Goal: Task Accomplishment & Management: Manage account settings

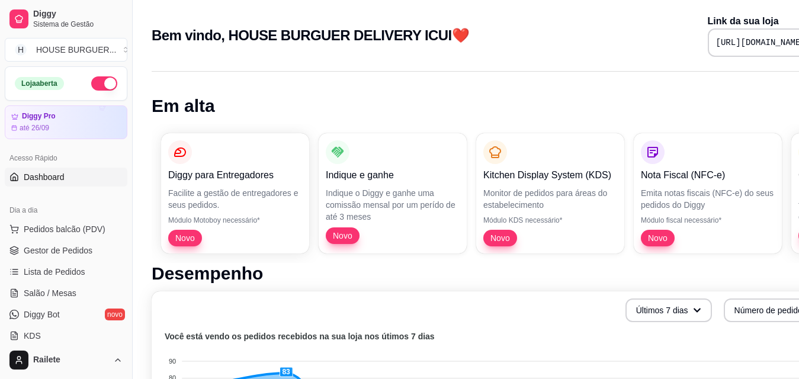
click at [595, 275] on h1 "Desempenho" at bounding box center [495, 273] width 686 height 21
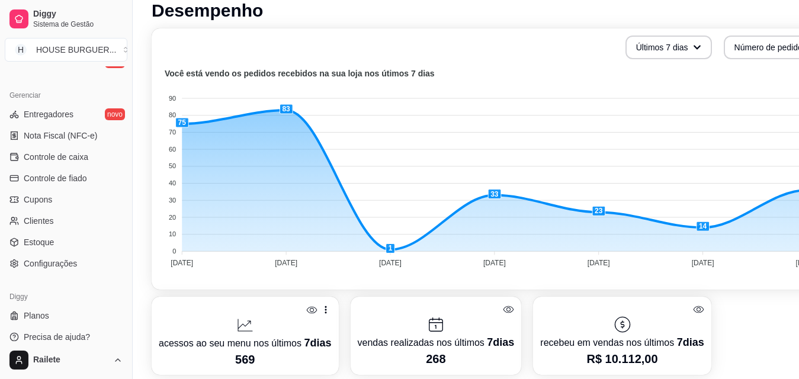
scroll to position [355, 0]
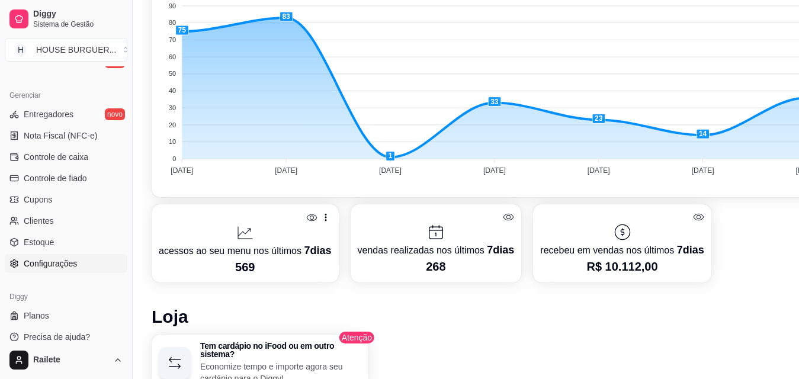
click at [61, 264] on span "Configurações" at bounding box center [50, 264] width 53 height 12
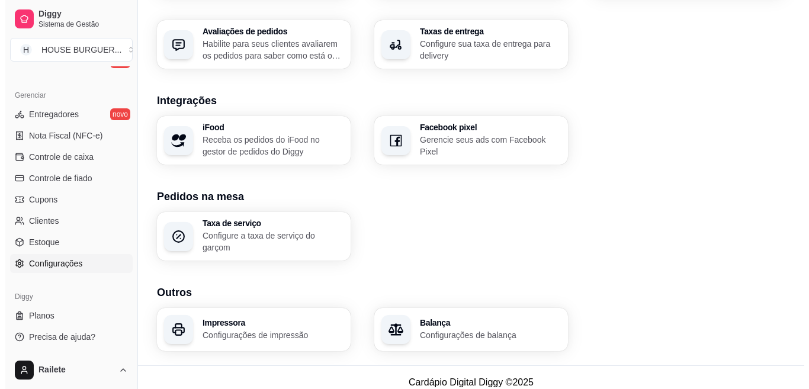
scroll to position [446, 0]
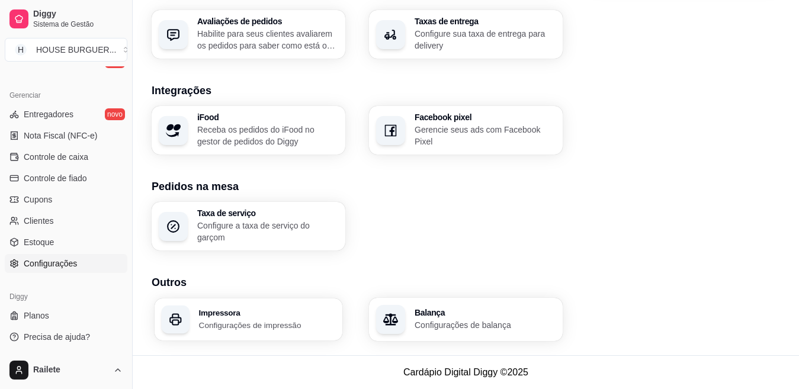
click at [282, 319] on p "Configurações de impressão" at bounding box center [267, 324] width 137 height 11
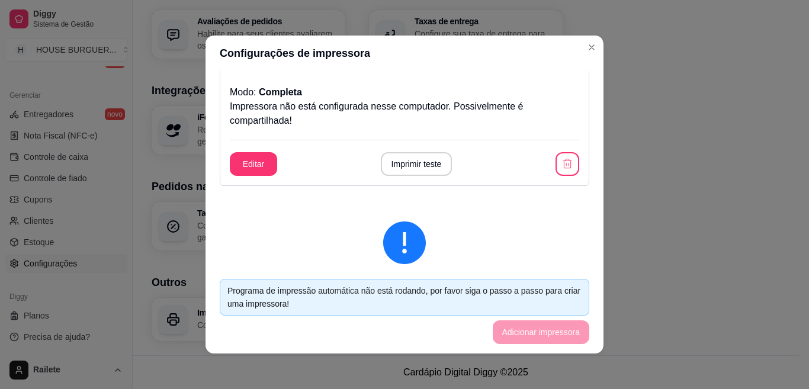
scroll to position [237, 0]
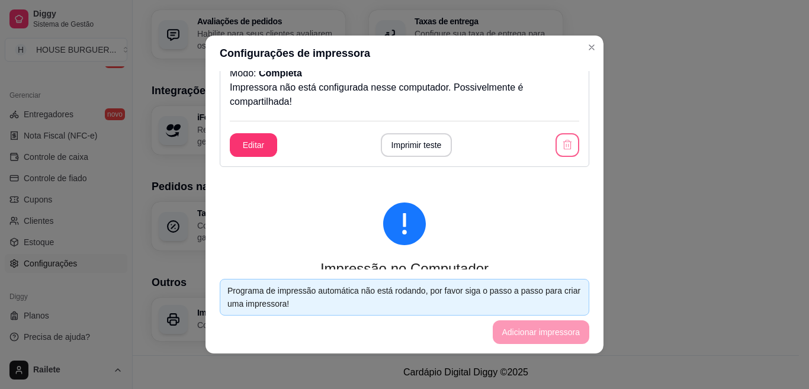
click at [561, 142] on icon "button" at bounding box center [567, 145] width 12 height 12
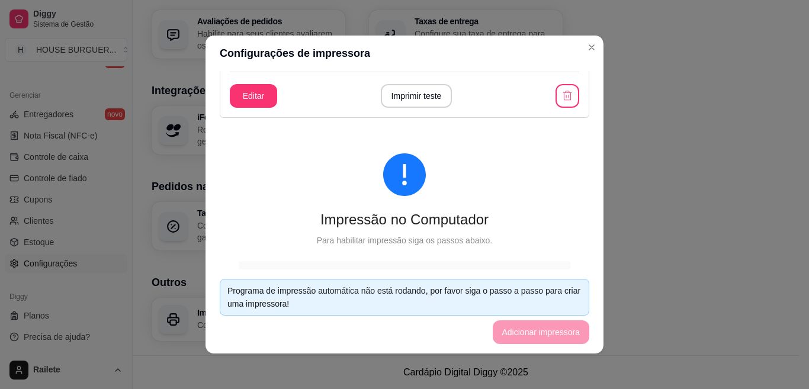
scroll to position [0, 0]
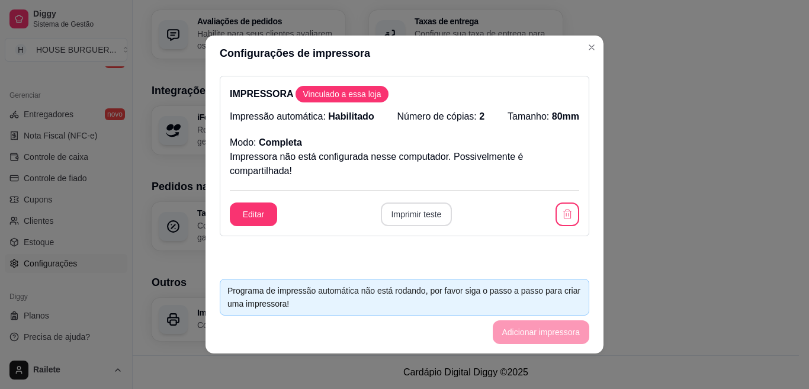
click at [412, 221] on button "Imprimir teste" at bounding box center [417, 215] width 72 height 24
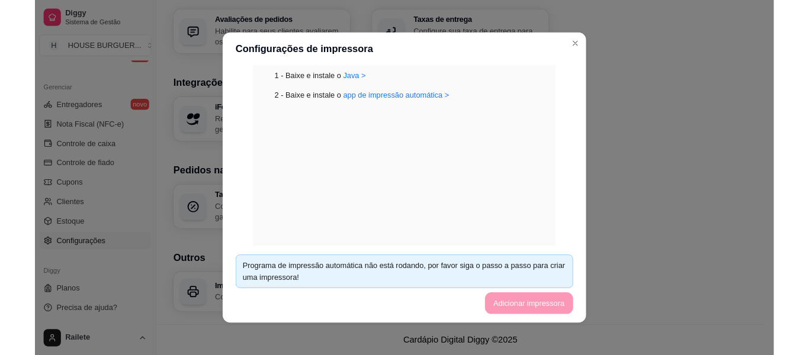
scroll to position [271, 0]
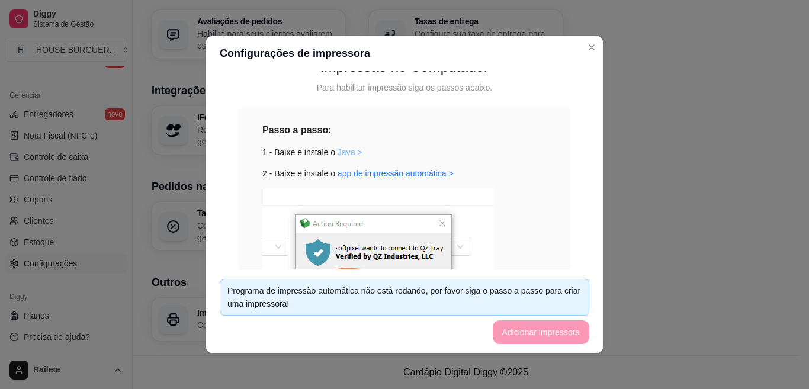
click at [338, 155] on link "Java >" at bounding box center [350, 151] width 25 height 9
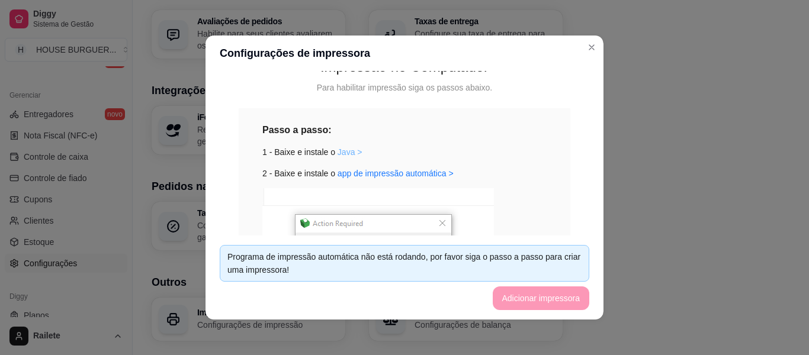
scroll to position [330, 0]
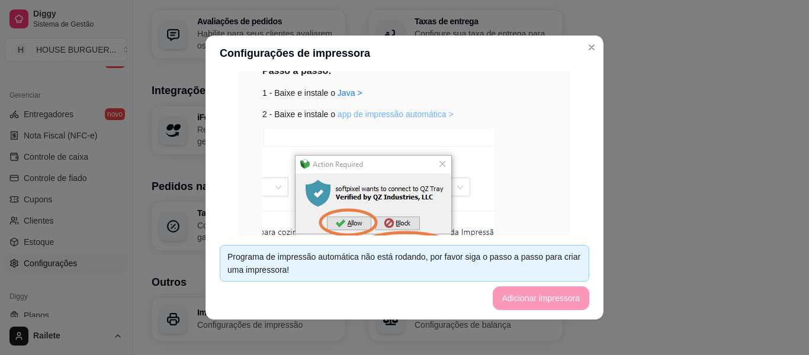
click at [355, 116] on link "app de impressão automática >" at bounding box center [396, 114] width 116 height 9
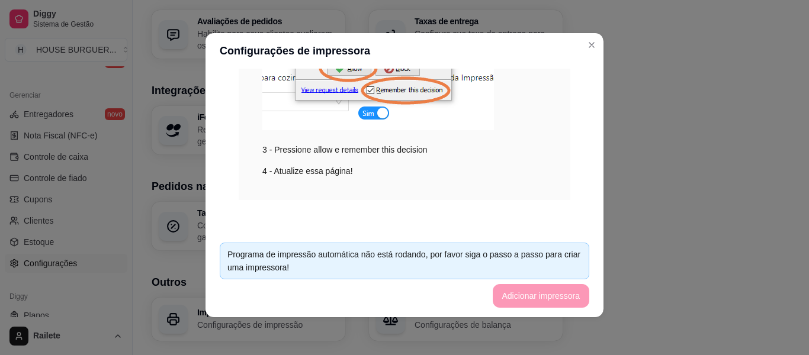
scroll to position [364, 0]
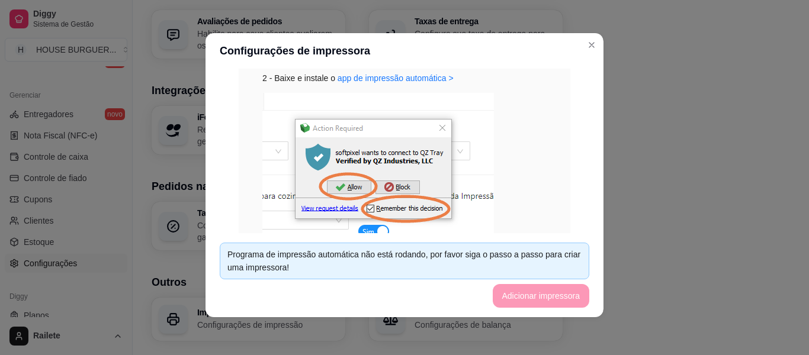
click at [412, 198] on img at bounding box center [378, 171] width 232 height 156
click at [485, 176] on img at bounding box center [378, 171] width 232 height 156
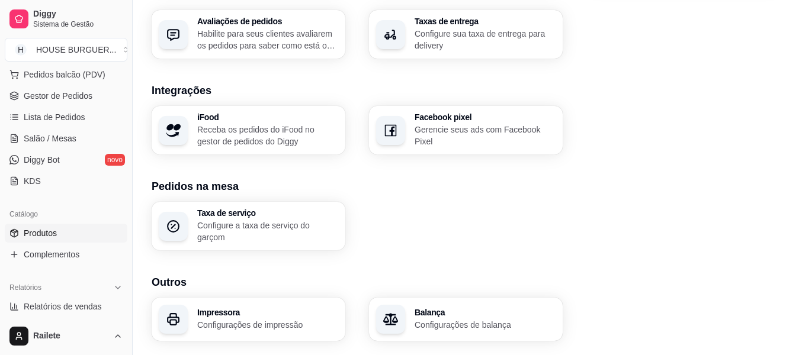
scroll to position [108, 0]
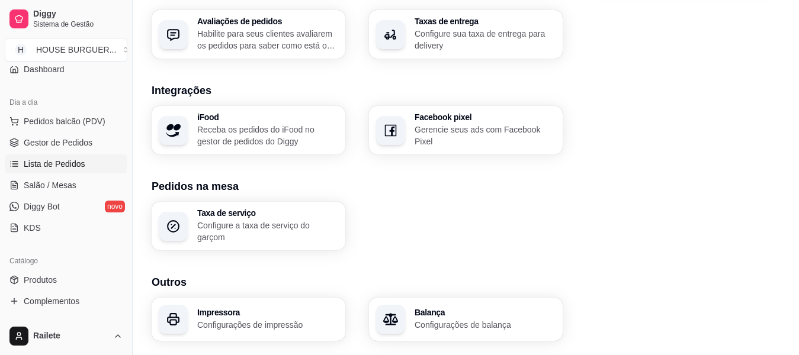
click at [59, 167] on span "Lista de Pedidos" at bounding box center [55, 164] width 62 height 12
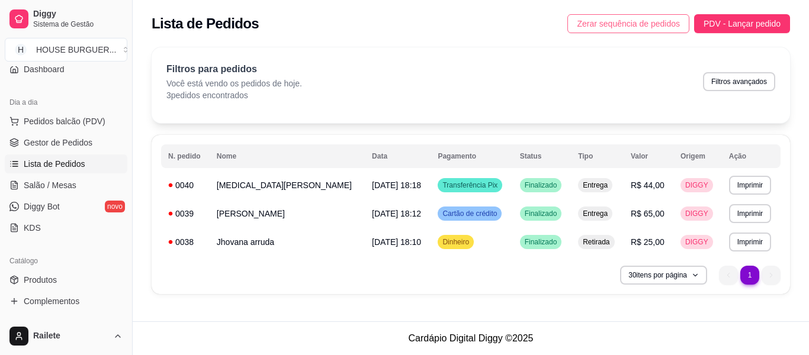
click at [608, 22] on span "Zerar sequência de pedidos" at bounding box center [628, 23] width 103 height 13
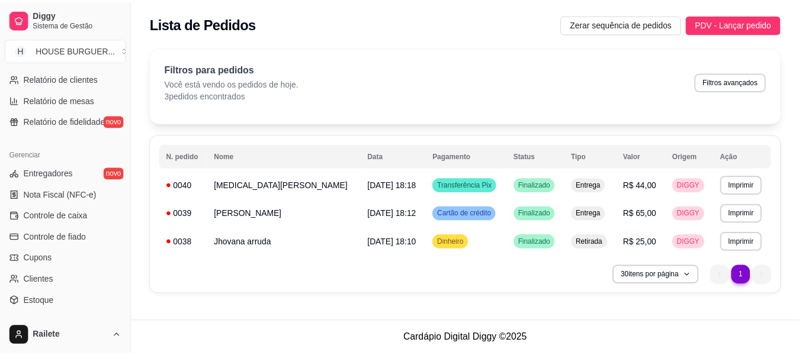
scroll to position [497, 0]
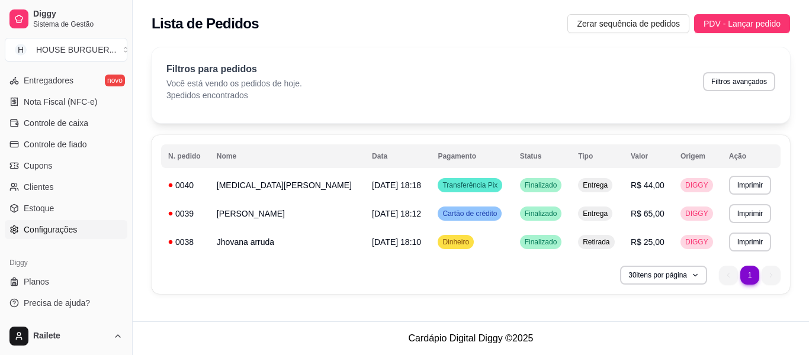
click at [53, 229] on span "Configurações" at bounding box center [50, 230] width 53 height 12
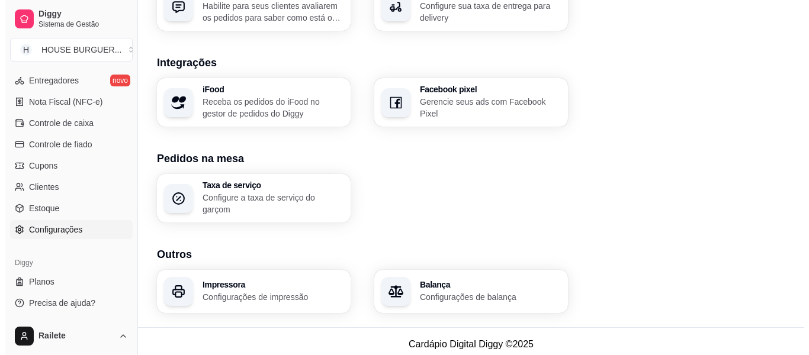
scroll to position [480, 0]
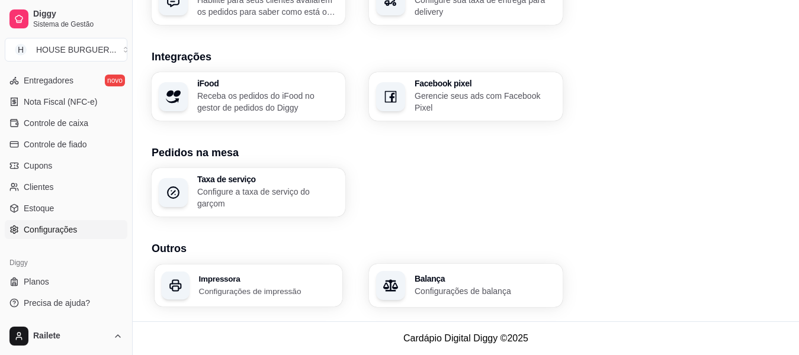
click at [275, 288] on p "Configurações de impressão" at bounding box center [267, 290] width 137 height 11
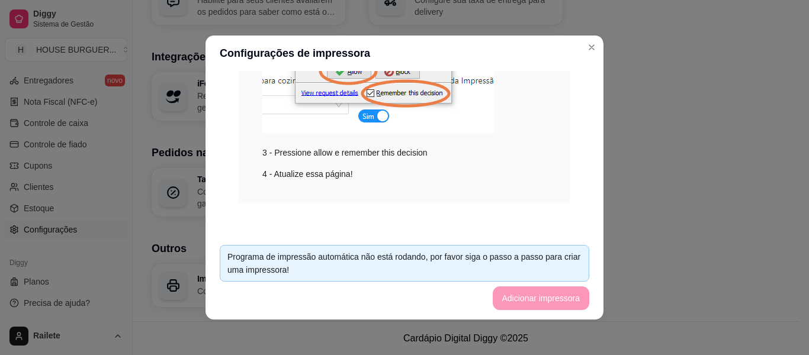
scroll to position [483, 0]
click at [510, 296] on footer "Programa de impressão automática não está rodando, por favor siga o passo a pas…" at bounding box center [404, 278] width 398 height 84
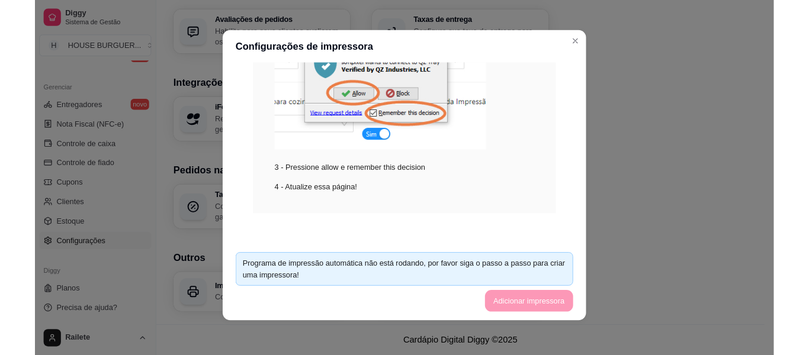
scroll to position [212, 0]
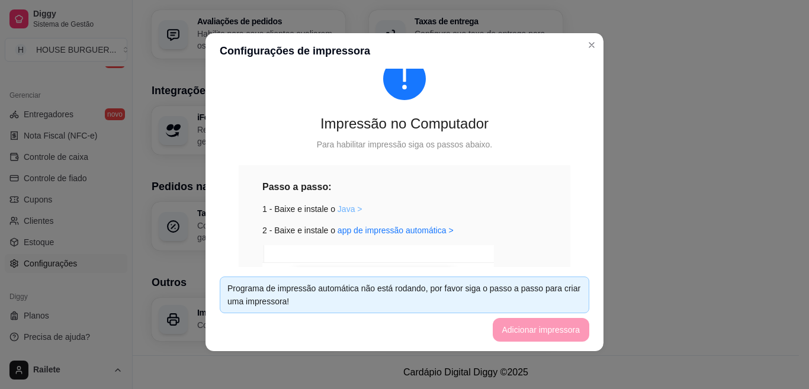
click at [344, 210] on link "Java >" at bounding box center [350, 208] width 25 height 9
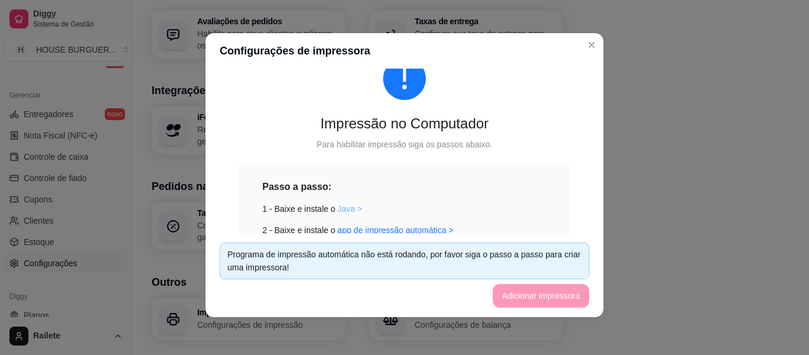
scroll to position [497, 0]
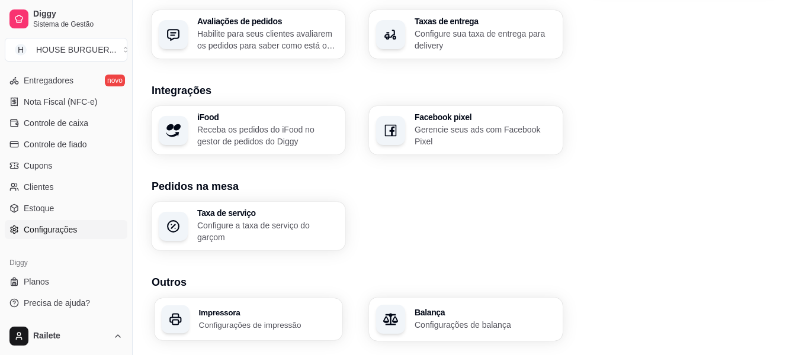
click at [284, 327] on p "Configurações de impressão" at bounding box center [267, 324] width 137 height 11
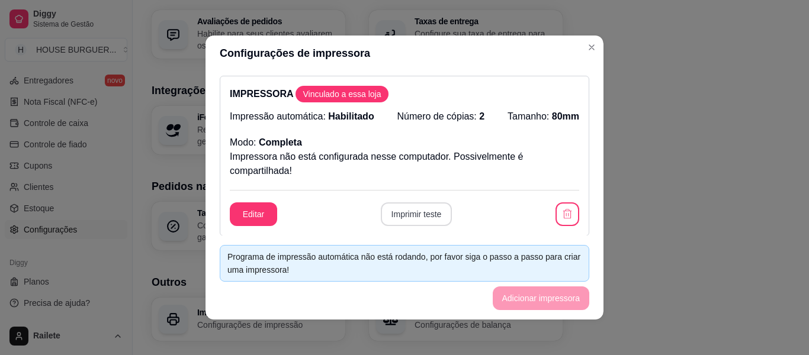
click at [429, 213] on button "Imprimir teste" at bounding box center [417, 215] width 72 height 24
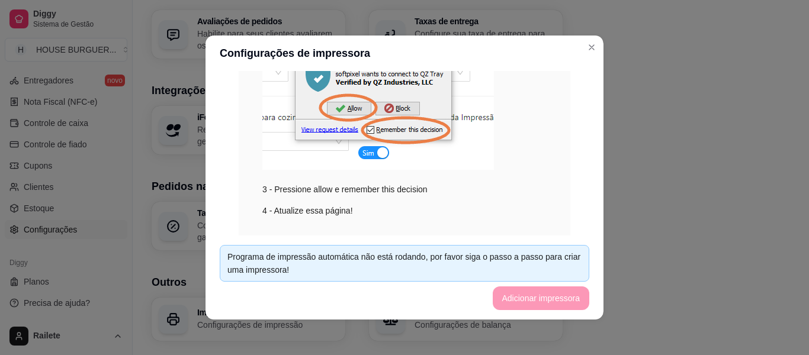
scroll to position [480, 0]
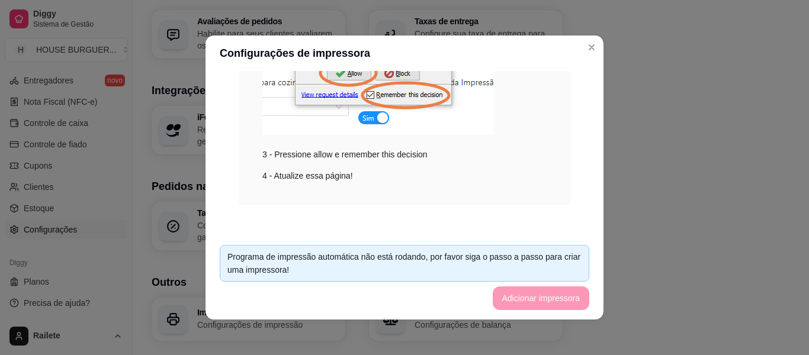
click at [551, 304] on footer "Programa de impressão automática não está rodando, por favor siga o passo a pas…" at bounding box center [404, 278] width 398 height 84
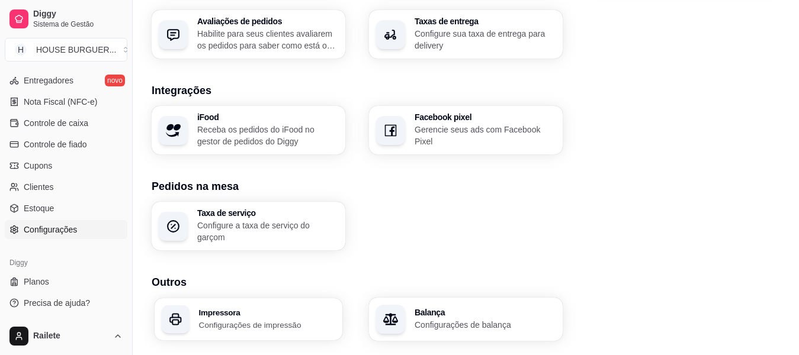
click at [273, 306] on div "Impressora Configurações de impressão" at bounding box center [249, 319] width 188 height 42
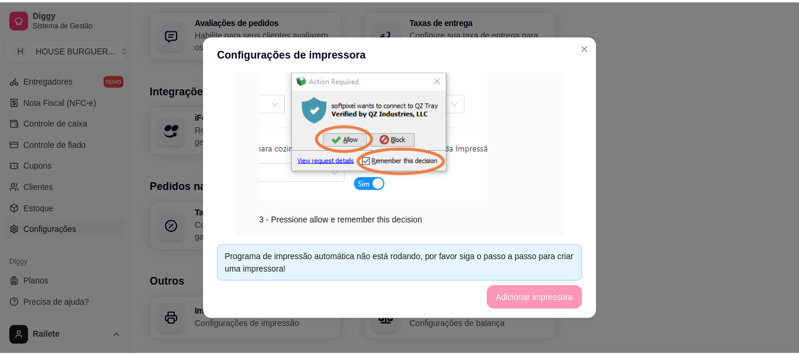
scroll to position [483, 0]
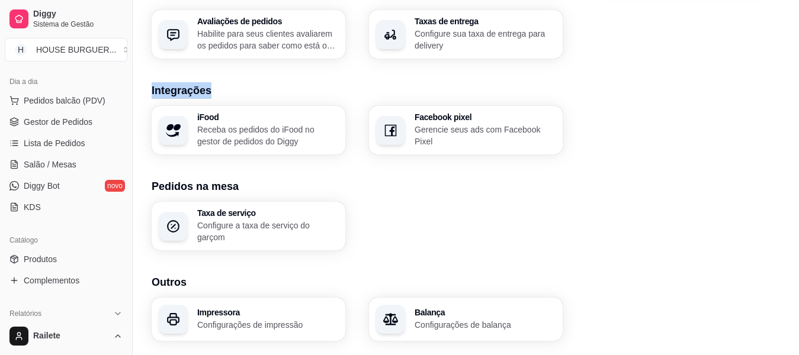
scroll to position [118, 0]
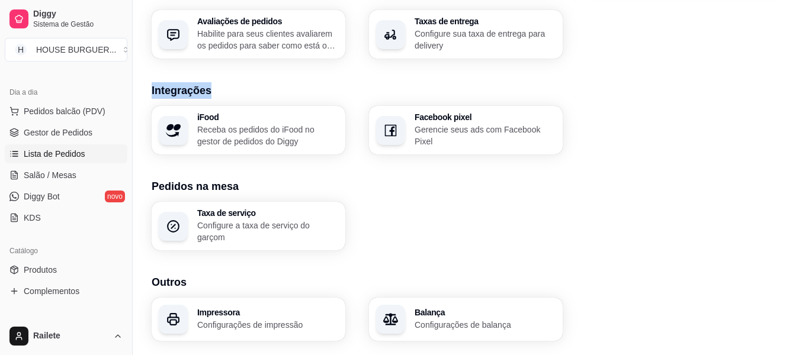
click at [68, 148] on span "Lista de Pedidos" at bounding box center [55, 154] width 62 height 12
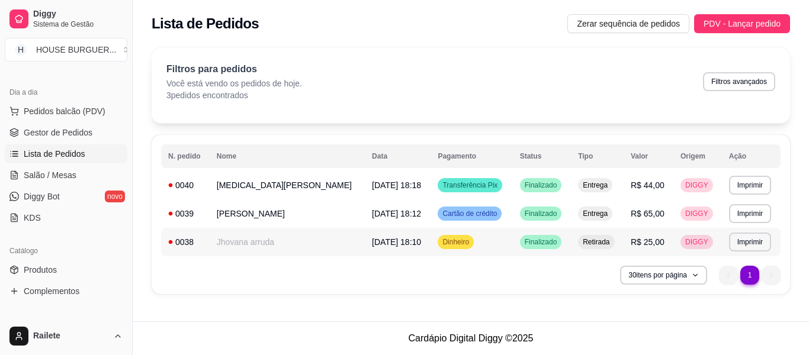
click at [365, 247] on td "[DATE] 18:10" at bounding box center [398, 242] width 66 height 28
click at [300, 247] on div "RETIRADA" at bounding box center [403, 246] width 311 height 12
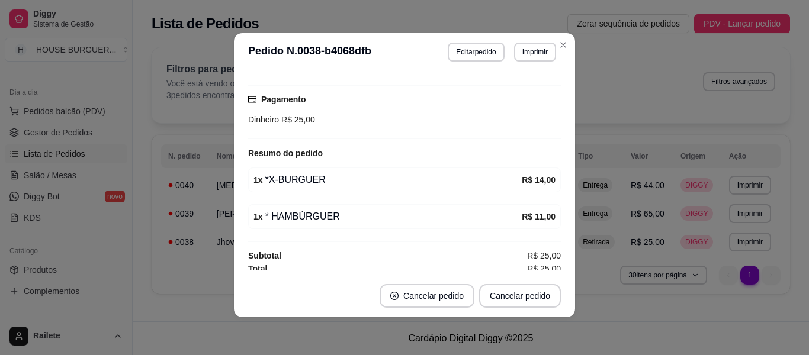
scroll to position [183, 0]
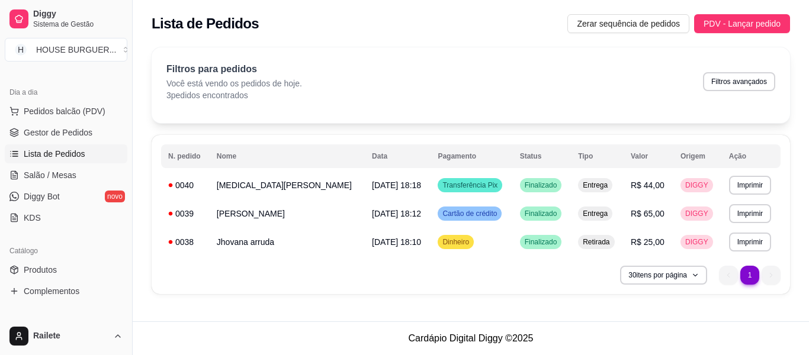
click at [635, 66] on div "Filtros para pedidos Você está vendo os pedidos de hoje. 3 pedidos encontrados …" at bounding box center [470, 81] width 609 height 39
click at [467, 220] on td "Cartão de crédito" at bounding box center [472, 214] width 82 height 28
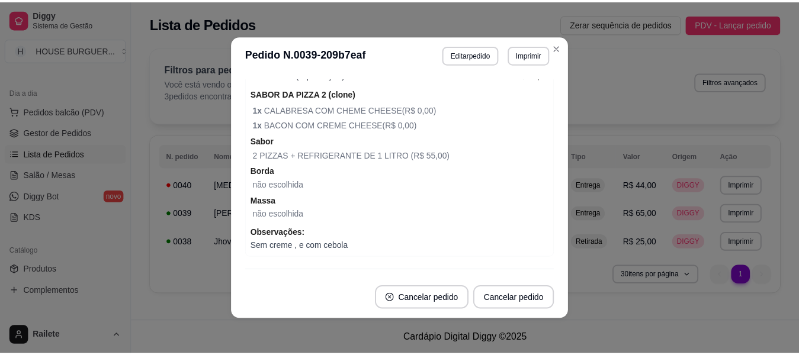
scroll to position [394, 0]
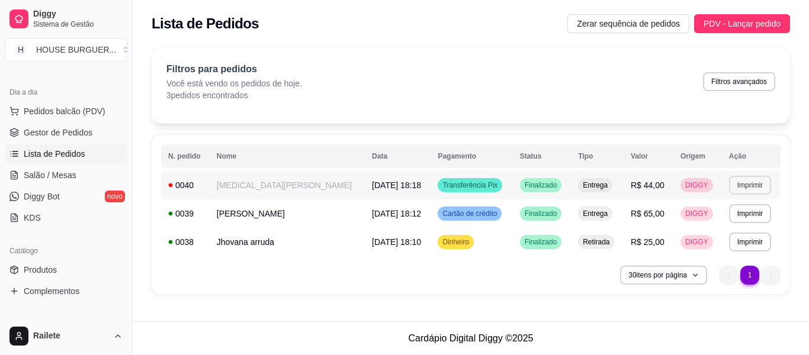
click at [734, 189] on button "Imprimir" at bounding box center [750, 185] width 42 height 19
click at [712, 224] on button "IMPRESSORA" at bounding box center [720, 226] width 83 height 18
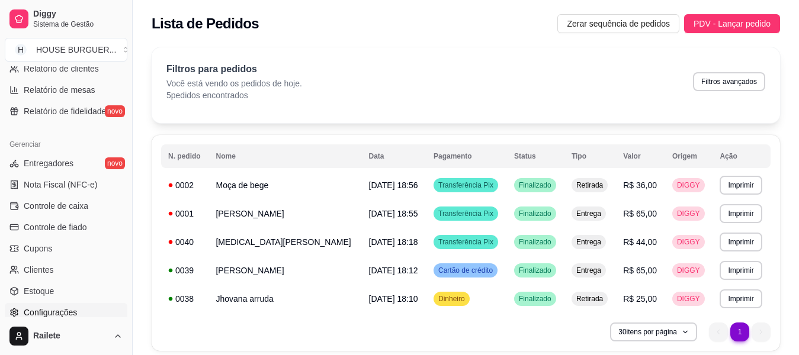
scroll to position [44, 0]
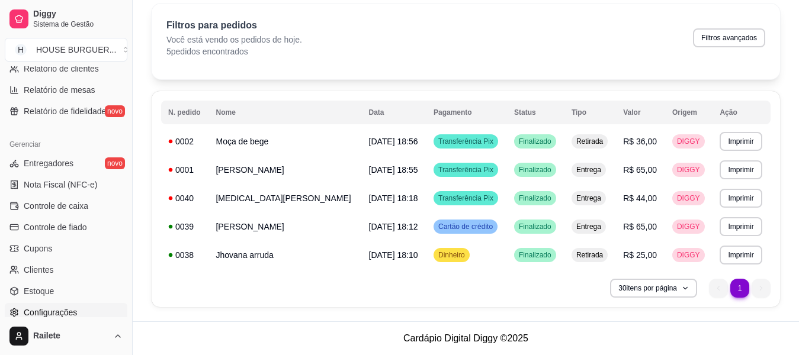
click at [99, 310] on link "Configurações" at bounding box center [66, 312] width 123 height 19
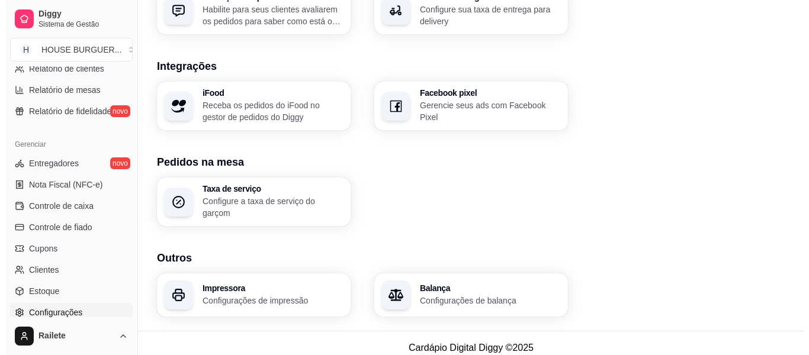
scroll to position [480, 0]
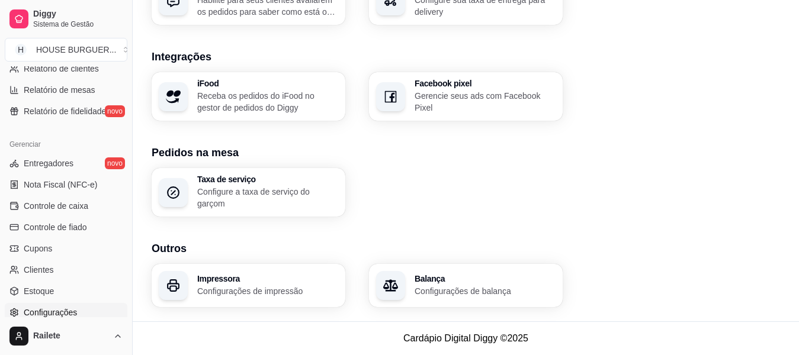
click at [299, 288] on p "Configurações de impressão" at bounding box center [267, 291] width 141 height 12
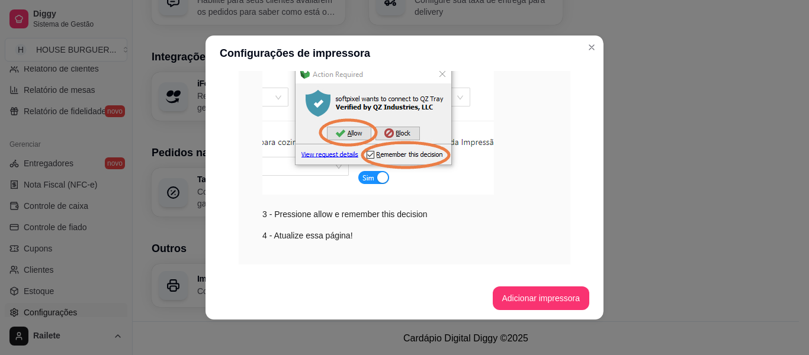
scroll to position [441, 0]
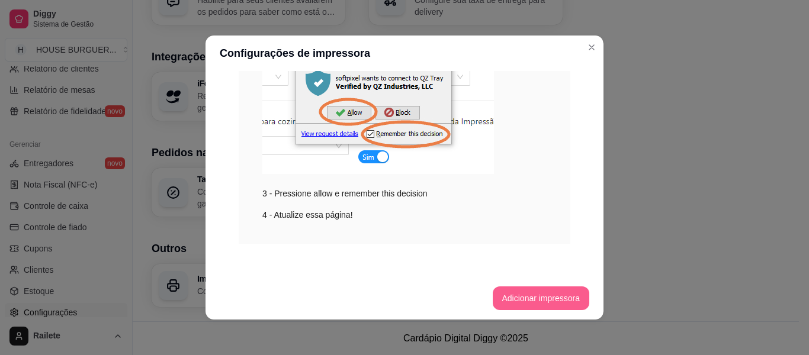
click at [560, 292] on button "Adicionar impressora" at bounding box center [541, 299] width 97 height 24
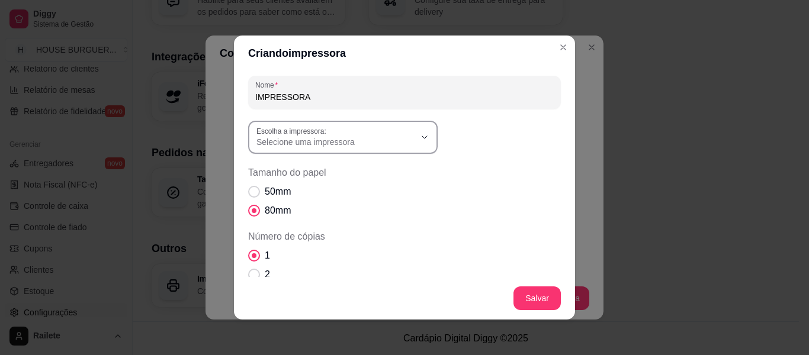
click at [422, 137] on icon "button" at bounding box center [424, 137] width 5 height 2
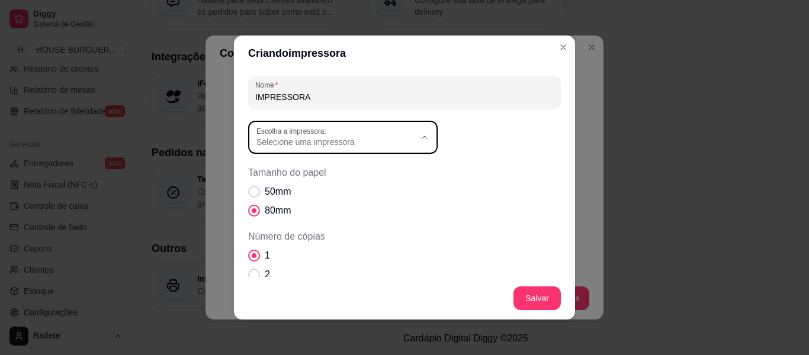
click at [381, 224] on li "EPSON L4260 Series" at bounding box center [338, 229] width 173 height 18
type input "EPSON L4260 Series"
select select "EPSON L4260 Series"
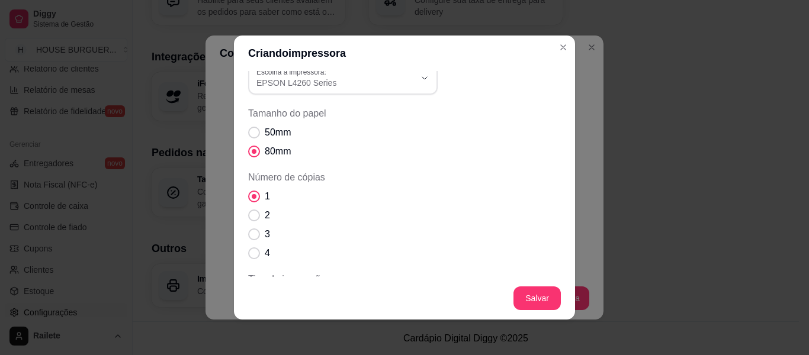
scroll to position [0, 0]
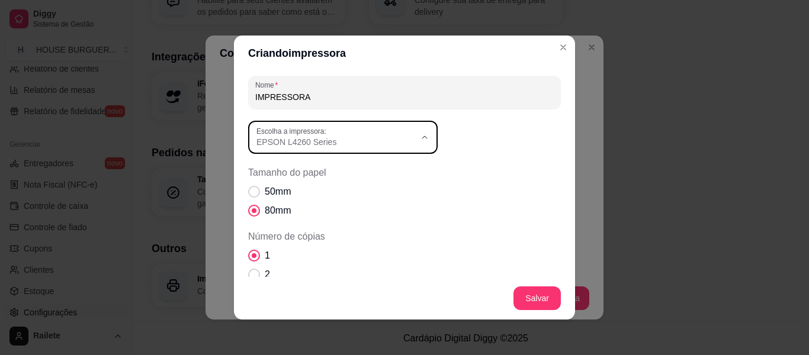
click at [422, 134] on icon "button" at bounding box center [424, 137] width 9 height 9
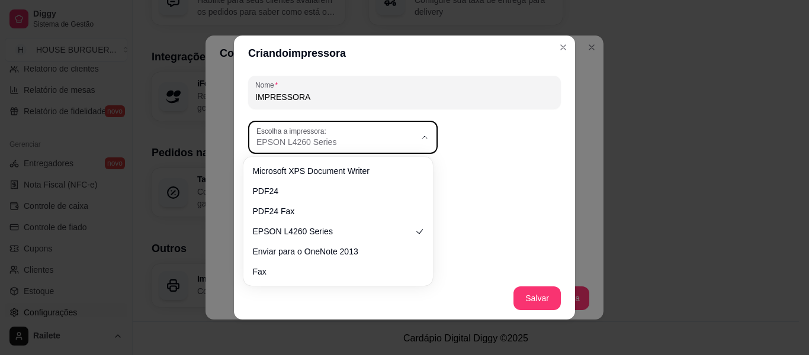
click at [420, 129] on button "Escolha a impressora: EPSON L4260 Series" at bounding box center [343, 137] width 190 height 33
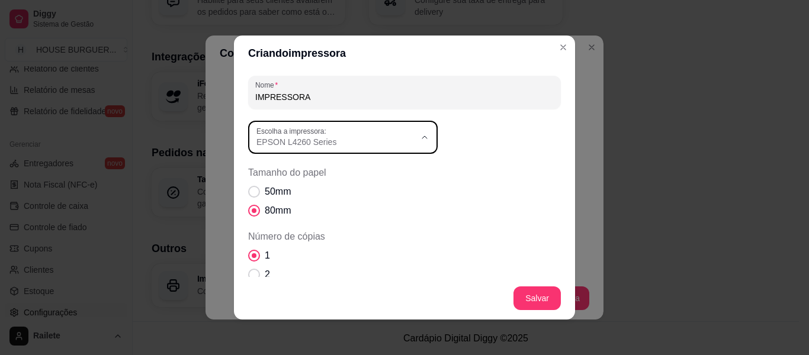
click at [516, 187] on div "50mm 80mm" at bounding box center [404, 201] width 313 height 33
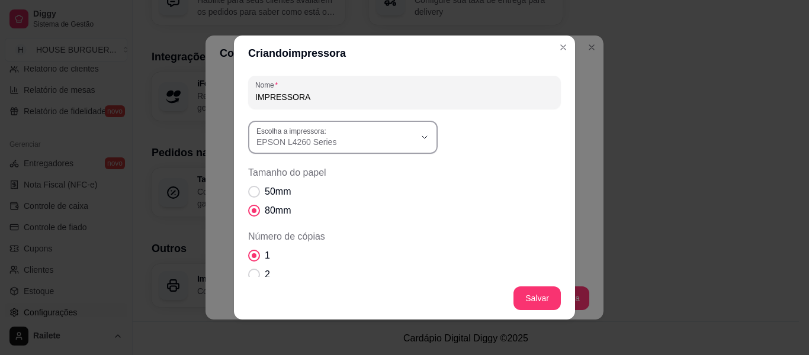
click at [421, 135] on icon "button" at bounding box center [424, 137] width 9 height 9
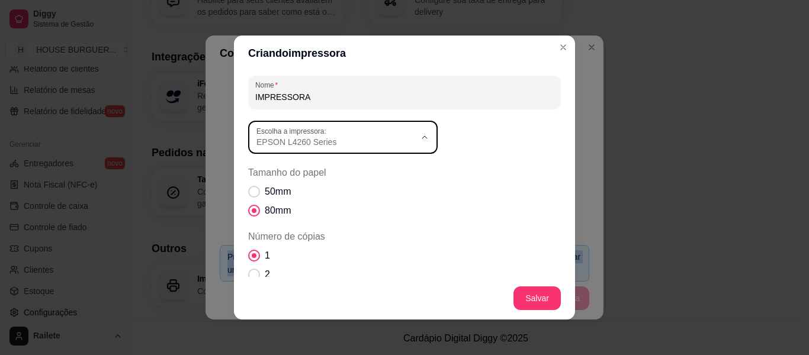
click at [452, 190] on div "50mm 80mm" at bounding box center [404, 201] width 313 height 33
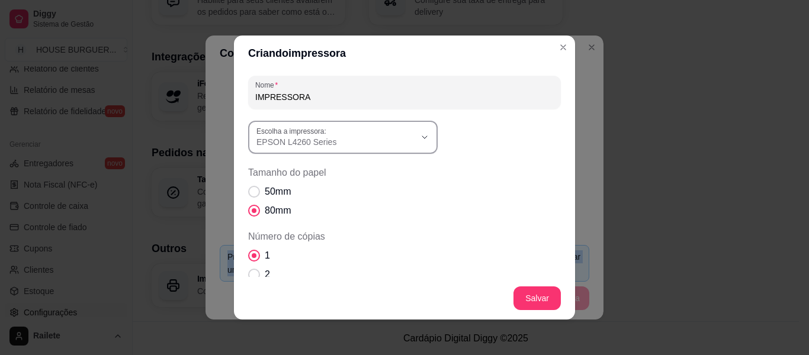
click at [415, 140] on button "Escolha a impressora: EPSON L4260 Series" at bounding box center [343, 137] width 190 height 33
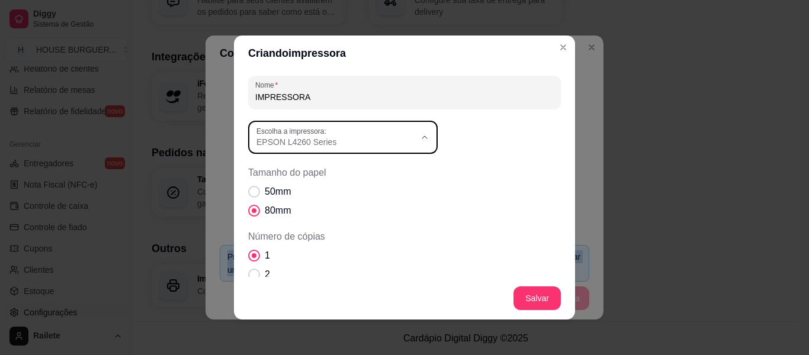
click at [313, 234] on span "EPSON L4260 Series" at bounding box center [332, 228] width 152 height 11
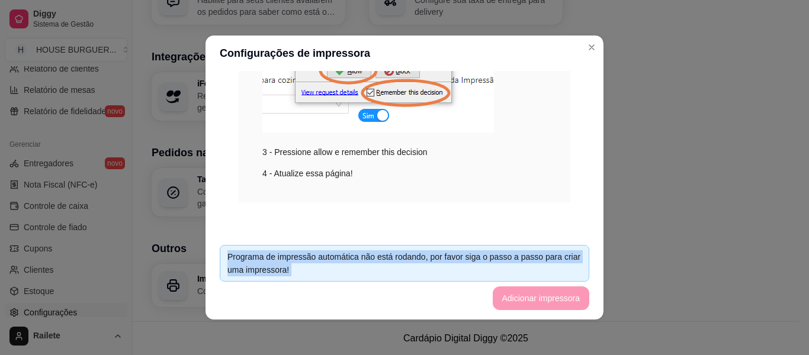
scroll to position [2, 0]
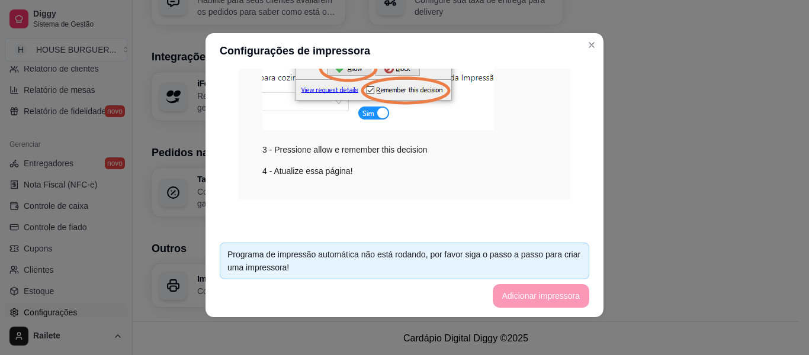
click at [545, 168] on div "Passo a passo: 1 - Baixe e instale o [GEOGRAPHIC_DATA] > 2 - Baixe e instale o …" at bounding box center [405, 48] width 332 height 306
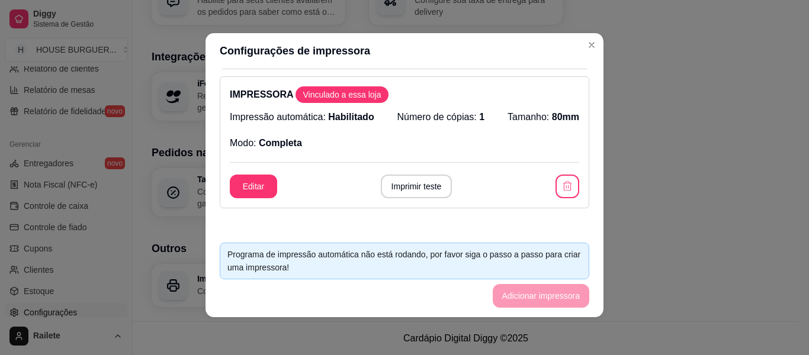
scroll to position [213, 0]
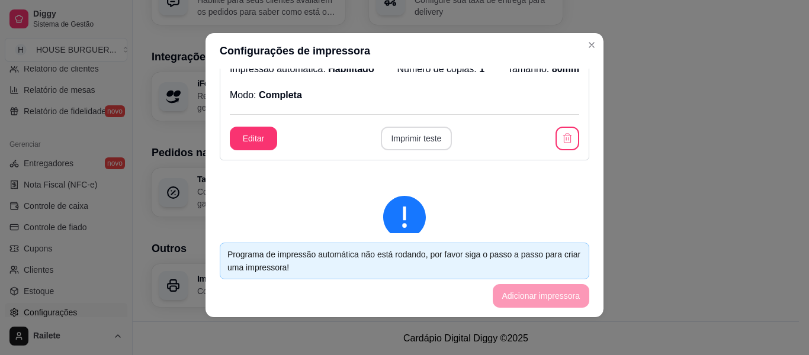
click at [432, 133] on button "Imprimir teste" at bounding box center [417, 139] width 72 height 24
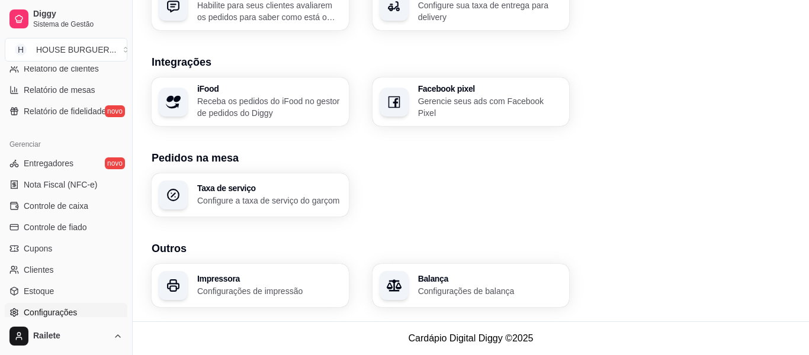
scroll to position [474, 0]
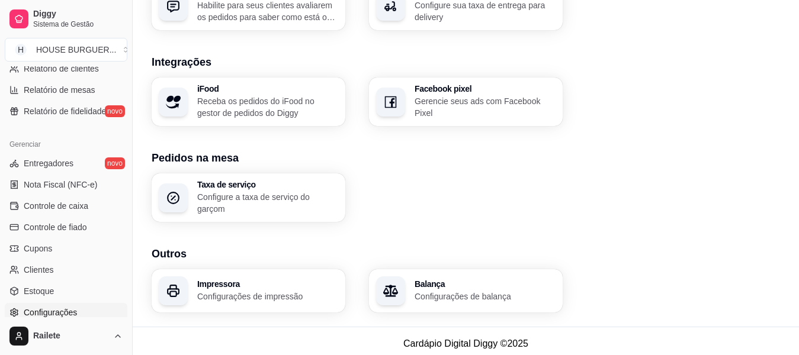
click at [281, 291] on p "Configurações de impressão" at bounding box center [267, 297] width 141 height 12
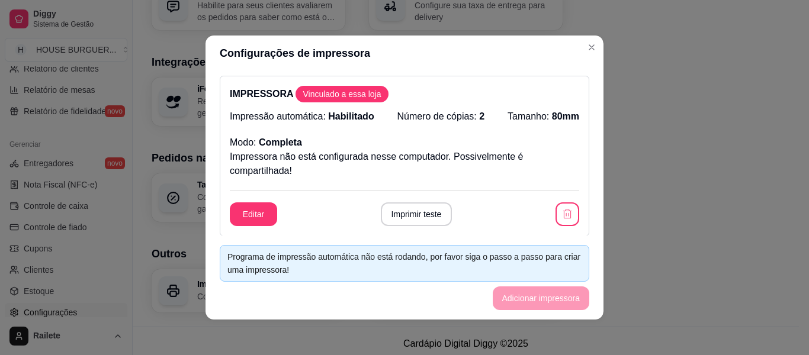
scroll to position [59, 0]
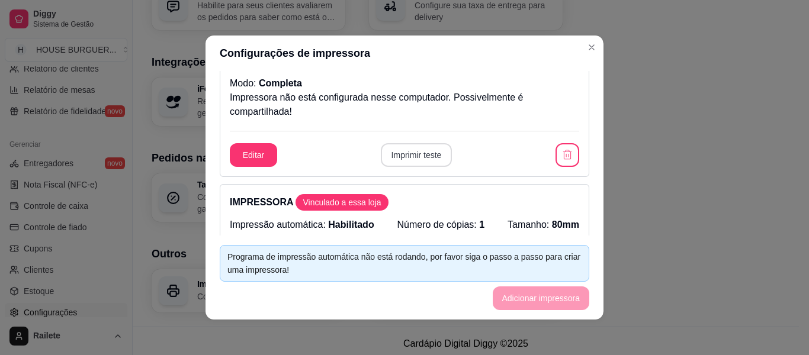
click at [423, 155] on button "Imprimir teste" at bounding box center [417, 155] width 72 height 24
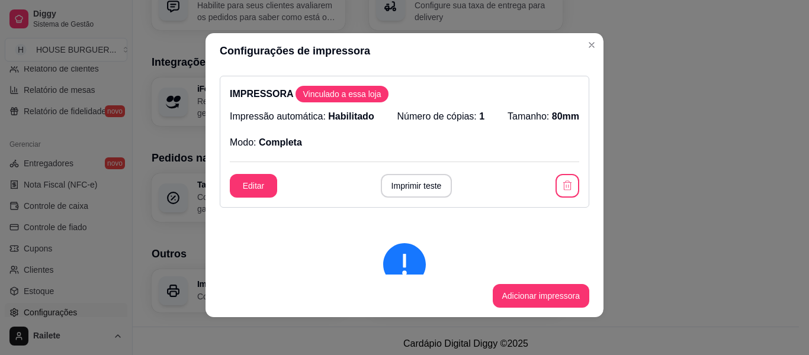
scroll to position [240, 0]
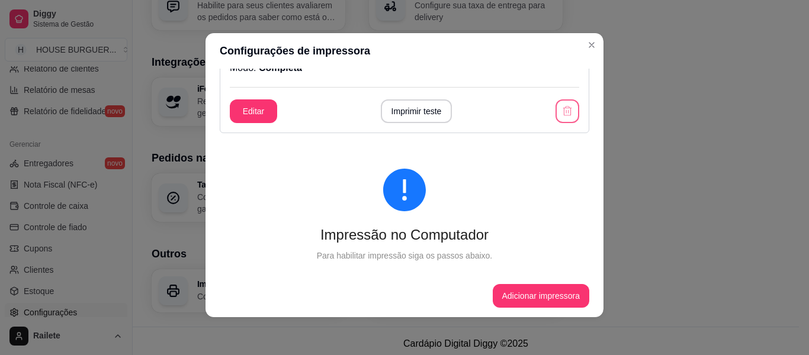
click at [561, 111] on icon "button" at bounding box center [567, 111] width 12 height 12
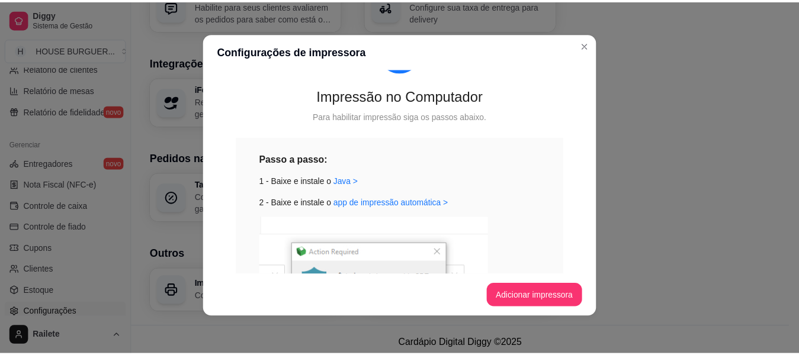
scroll to position [101, 0]
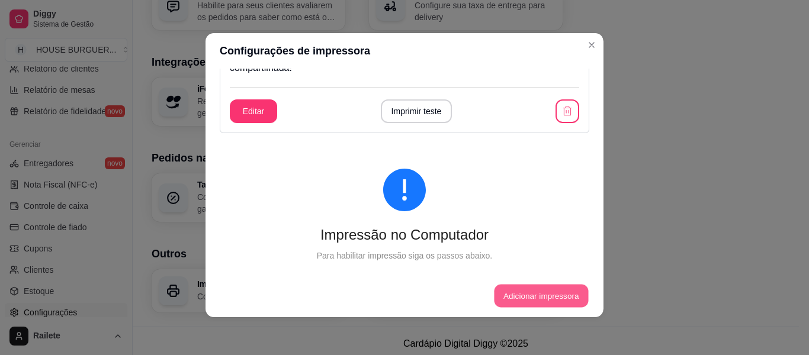
click at [526, 292] on button "Adicionar impressora" at bounding box center [541, 296] width 94 height 23
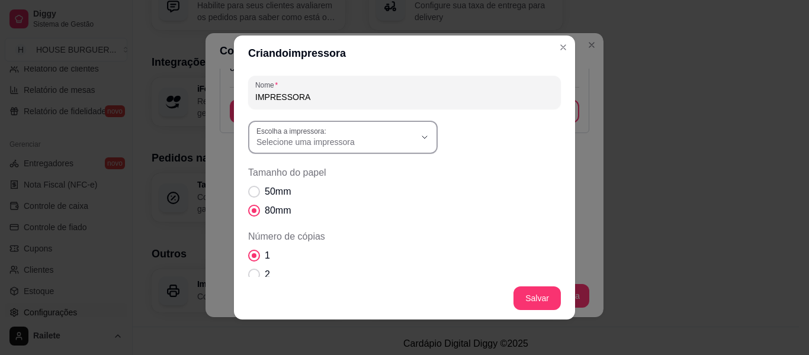
click at [414, 136] on button "Escolha a impressora: Selecione uma impressora" at bounding box center [343, 137] width 190 height 33
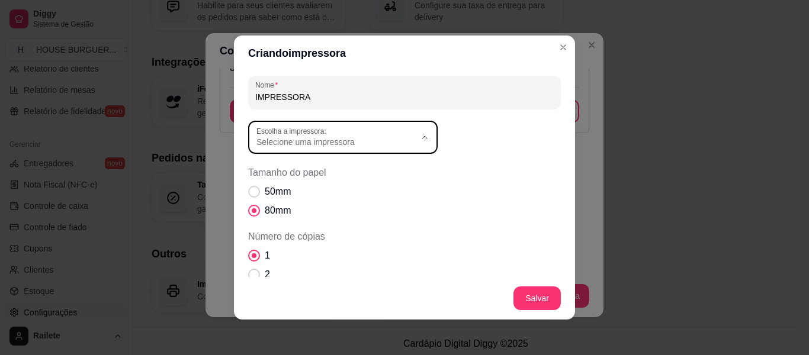
click at [477, 201] on div "50mm 80mm" at bounding box center [404, 201] width 313 height 33
click at [420, 139] on icon "button" at bounding box center [424, 137] width 9 height 9
click at [489, 191] on div "50mm 80mm" at bounding box center [404, 201] width 313 height 33
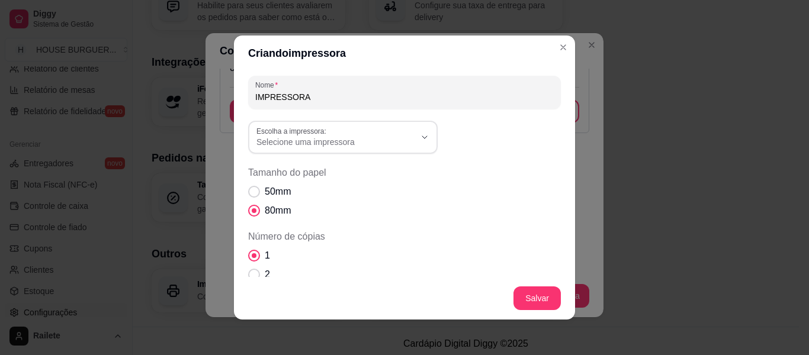
click at [489, 191] on div "50mm 80mm" at bounding box center [404, 201] width 313 height 33
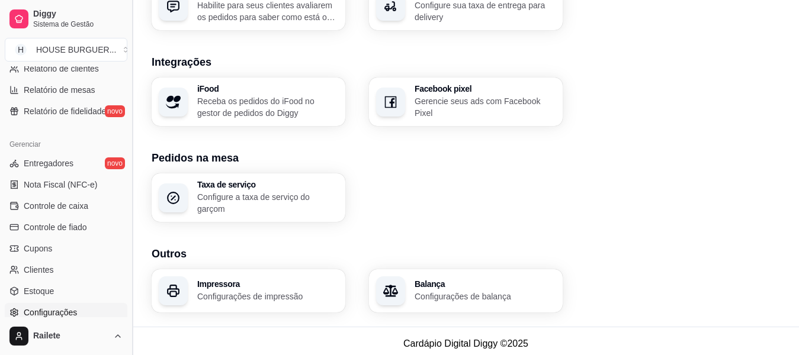
click at [128, 76] on button "Toggle Sidebar" at bounding box center [131, 177] width 9 height 355
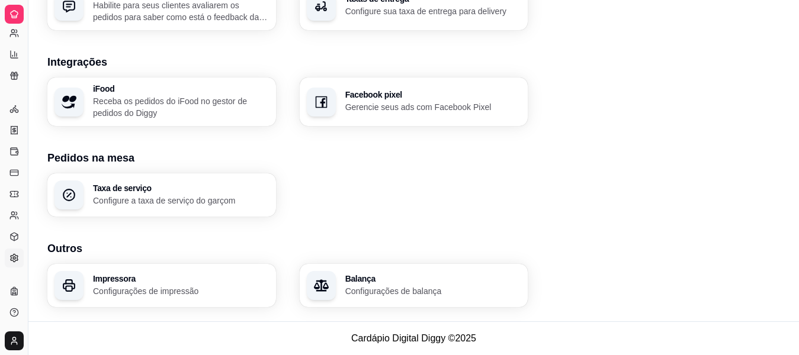
scroll to position [258, 0]
click at [31, 103] on button "Toggle Sidebar" at bounding box center [27, 177] width 9 height 355
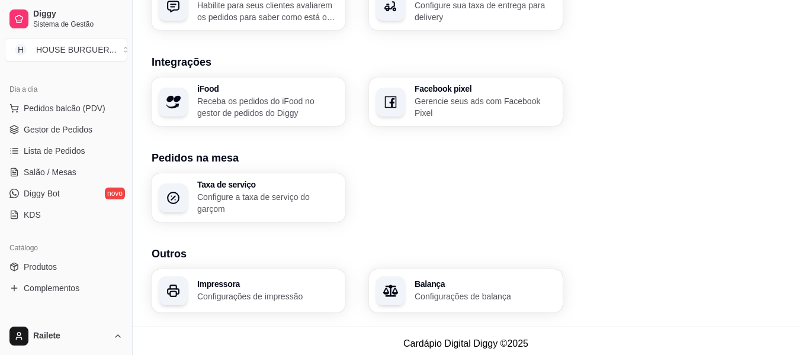
scroll to position [105, 0]
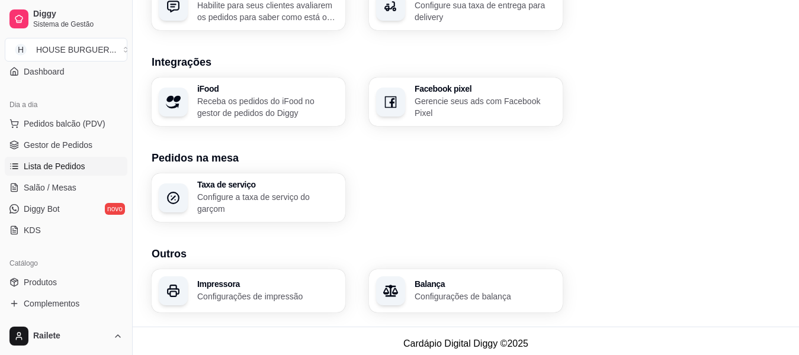
click at [68, 166] on span "Lista de Pedidos" at bounding box center [55, 166] width 62 height 12
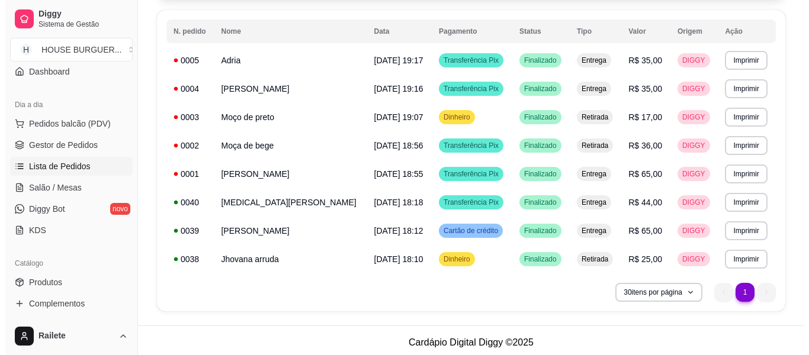
scroll to position [129, 0]
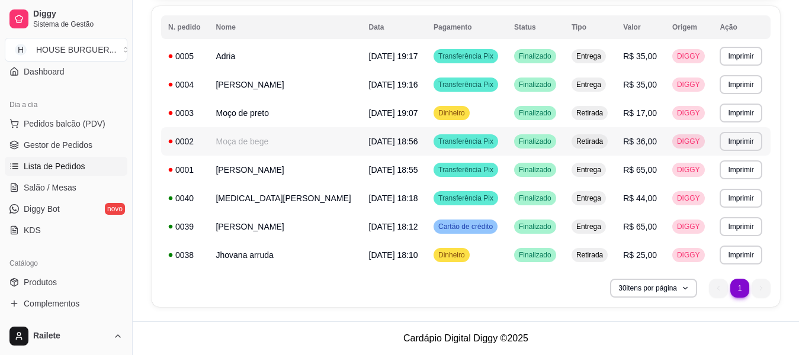
click at [362, 141] on td "[DATE] 18:56" at bounding box center [394, 141] width 65 height 28
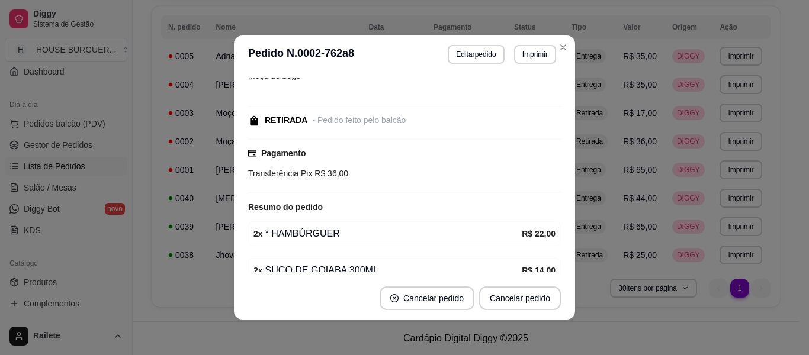
scroll to position [0, 0]
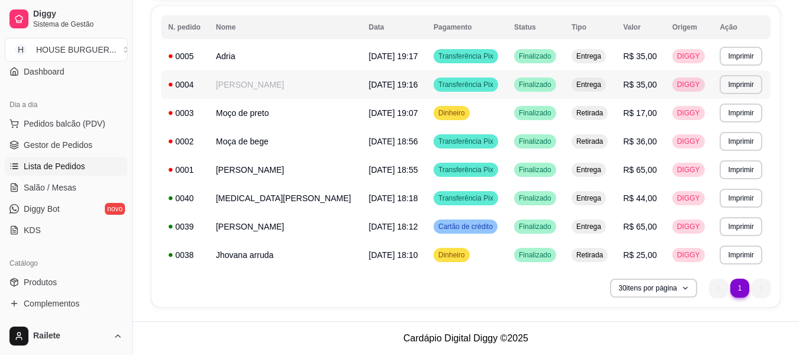
click at [362, 92] on td "[DATE] 19:16" at bounding box center [394, 84] width 65 height 28
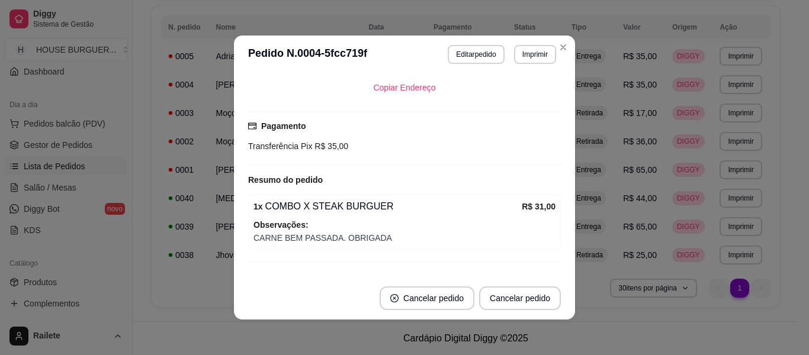
scroll to position [269, 0]
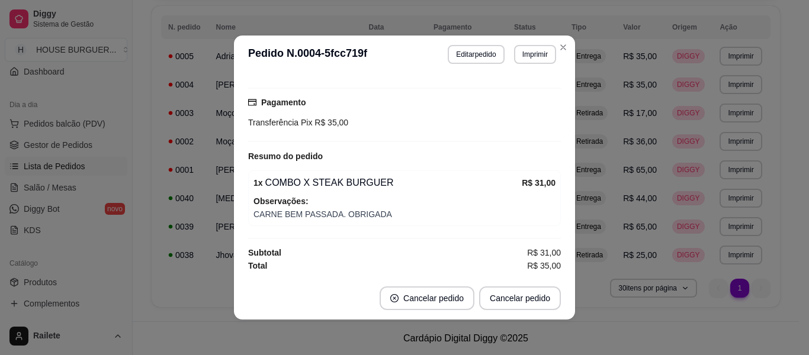
click at [555, 172] on div "Horário do pedido [DATE] 19:16 Status do pedido FINALIZADO Nome do cliente [PER…" at bounding box center [404, 175] width 313 height 194
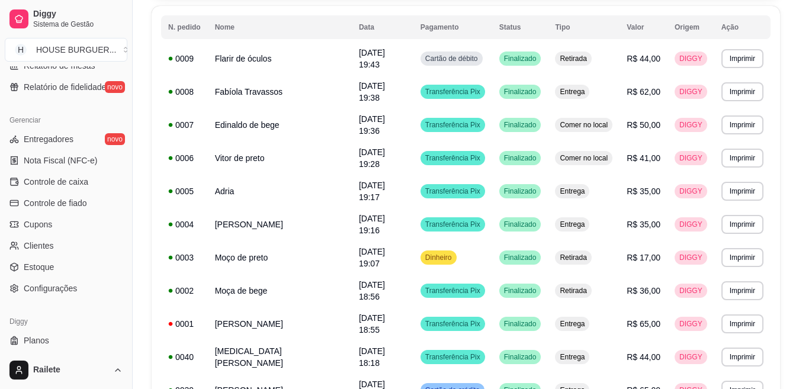
scroll to position [463, 0]
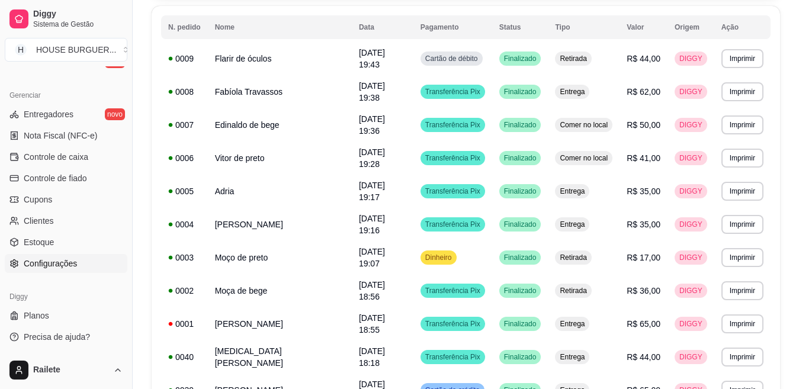
click at [68, 266] on span "Configurações" at bounding box center [50, 264] width 53 height 12
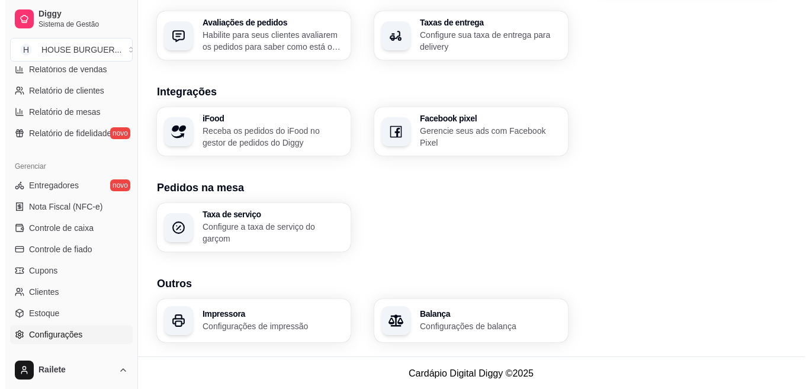
scroll to position [446, 0]
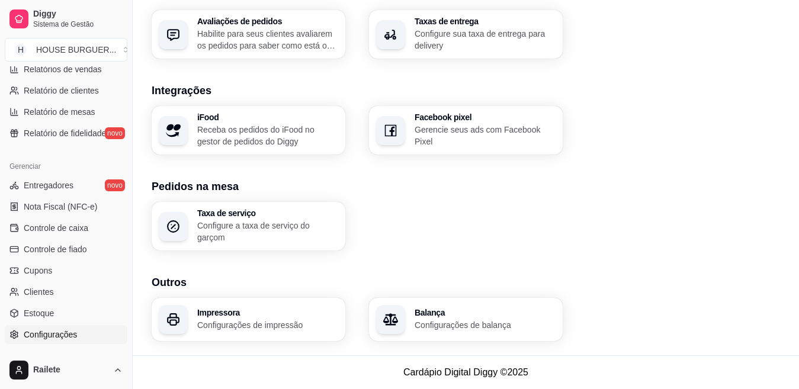
click at [294, 327] on p "Configurações de impressão" at bounding box center [267, 325] width 141 height 12
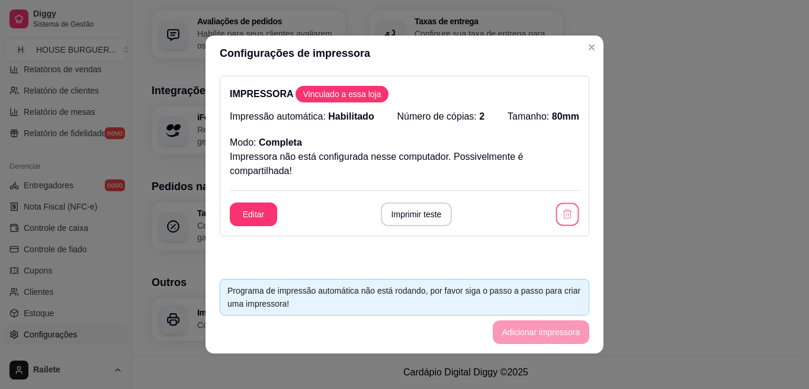
click at [561, 214] on icon "button" at bounding box center [566, 213] width 11 height 11
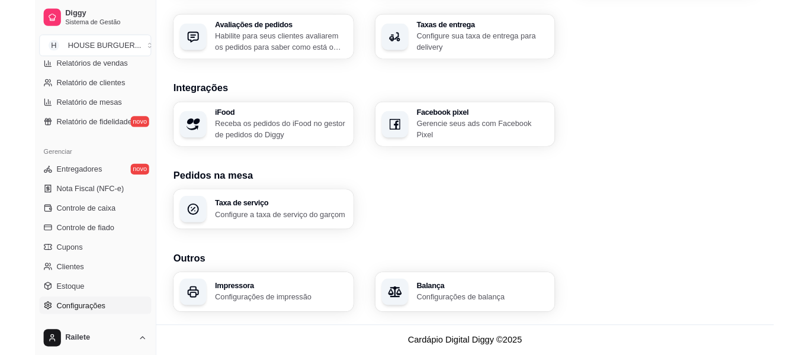
scroll to position [441, 0]
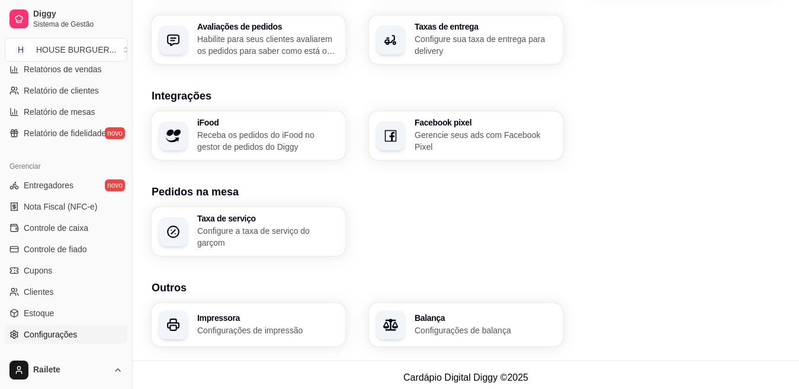
click at [283, 330] on p "Configurações de impressão" at bounding box center [267, 331] width 141 height 12
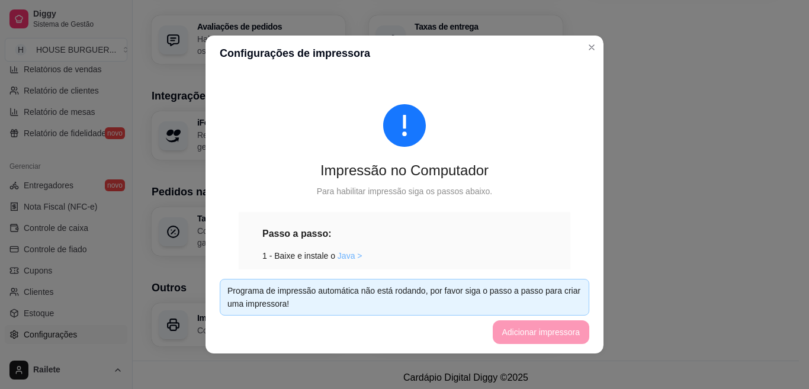
click at [346, 256] on link "Java >" at bounding box center [350, 255] width 25 height 9
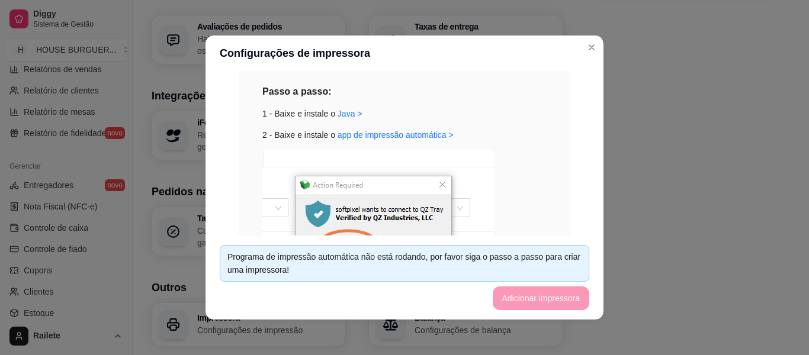
scroll to position [118, 0]
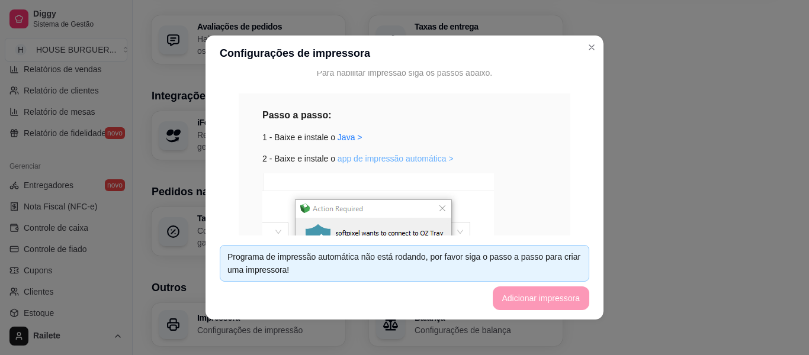
click at [416, 159] on link "app de impressão automática >" at bounding box center [396, 158] width 116 height 9
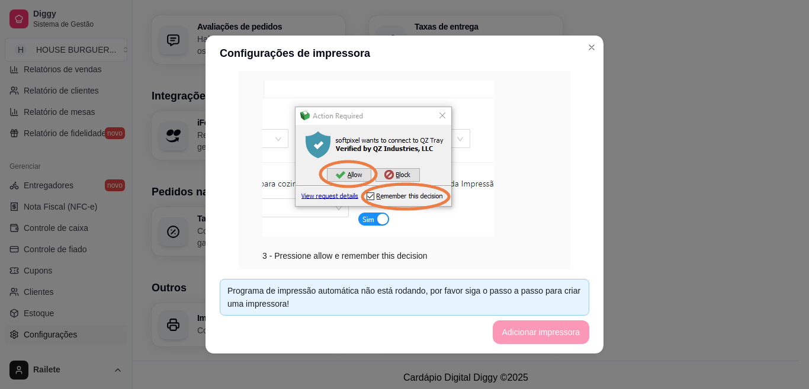
scroll to position [210, 0]
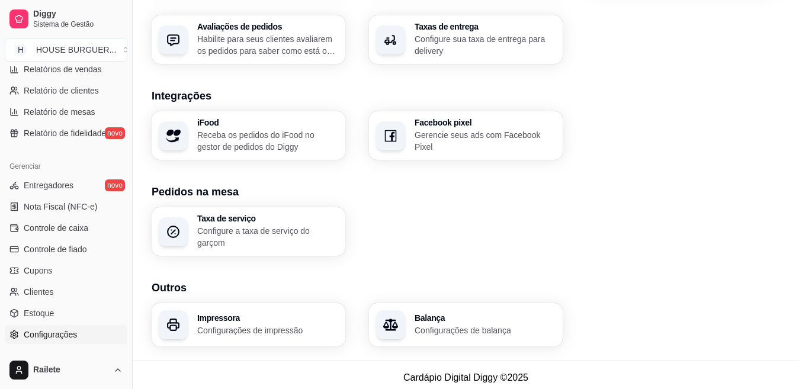
click at [248, 327] on p "Configurações de impressão" at bounding box center [267, 331] width 141 height 12
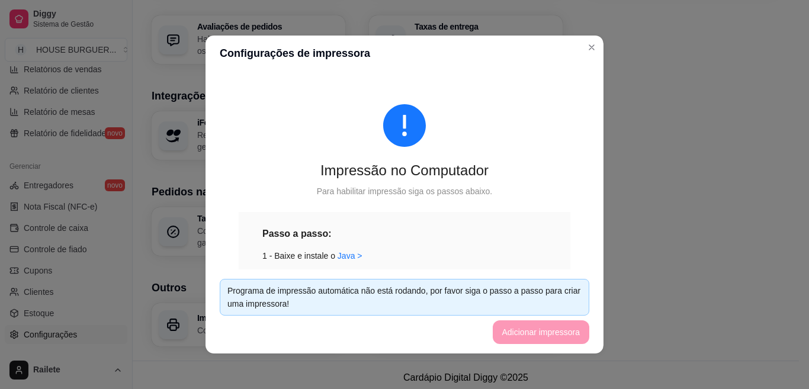
click at [519, 322] on footer "Programa de impressão automática não está rodando, por favor siga o passo a pas…" at bounding box center [404, 311] width 398 height 84
click at [519, 306] on div "Programa de impressão automática não está rodando, por favor siga o passo a pas…" at bounding box center [404, 297] width 354 height 26
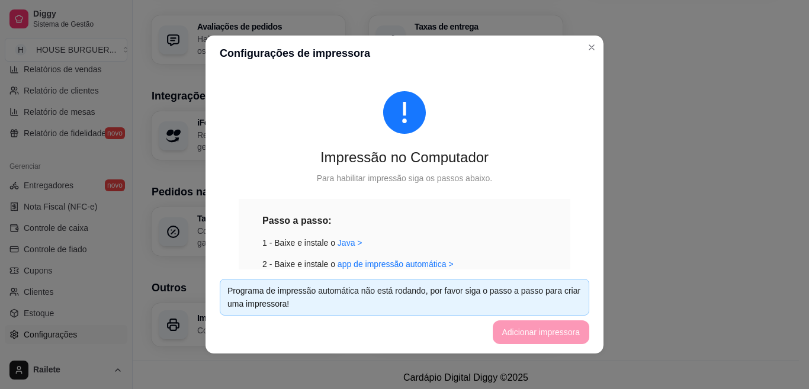
scroll to position [0, 0]
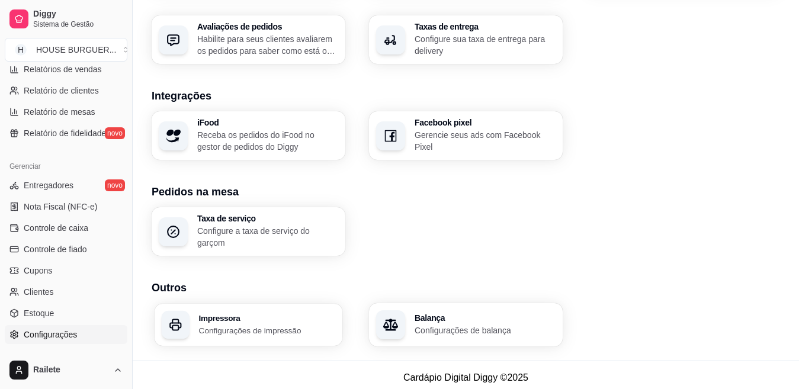
click at [250, 325] on p "Configurações de impressão" at bounding box center [267, 330] width 137 height 11
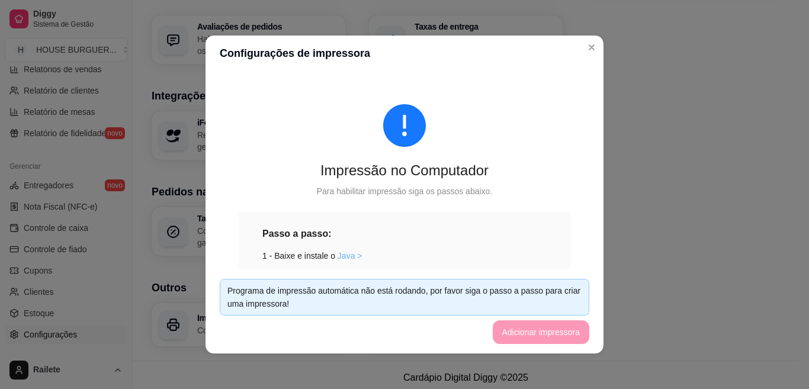
click at [343, 256] on link "Java >" at bounding box center [350, 255] width 25 height 9
